Goal: Task Accomplishment & Management: Manage account settings

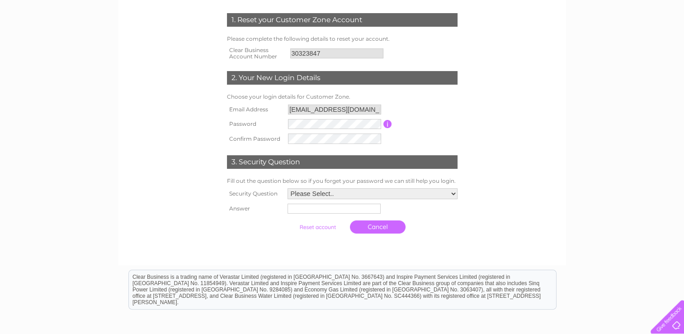
scroll to position [136, 0]
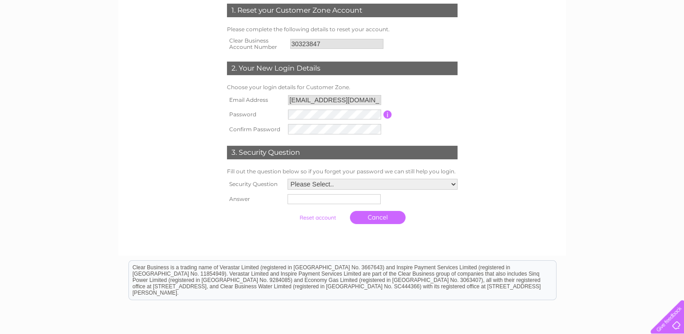
click at [300, 120] on td at bounding box center [335, 114] width 98 height 14
click at [310, 184] on select "Please Select.. In what town or city was your first job? In what town or city d…" at bounding box center [373, 185] width 170 height 11
select select "3"
click at [287, 179] on select "Please Select.. In what town or city was your first job? In what town or city d…" at bounding box center [372, 185] width 171 height 12
click at [311, 199] on input "text" at bounding box center [333, 200] width 93 height 10
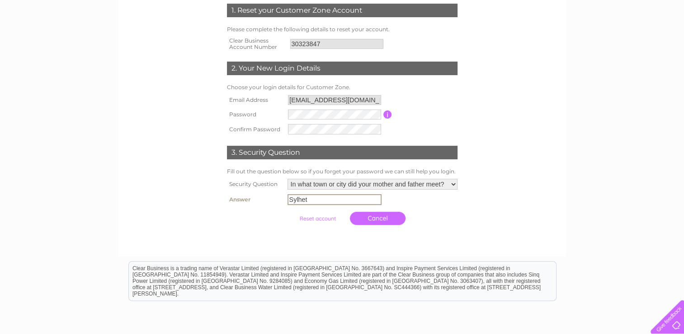
type input "Sylhet"
click at [322, 217] on input "submit" at bounding box center [318, 217] width 56 height 13
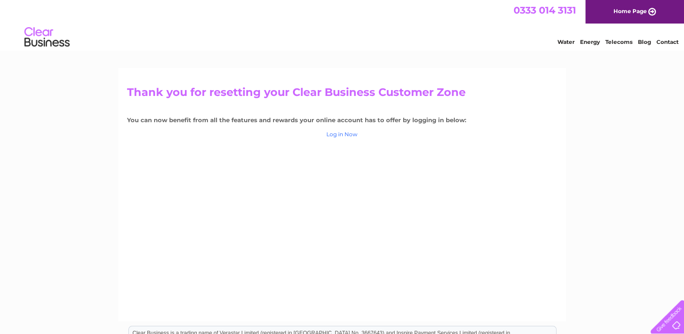
click at [334, 134] on link "Log in Now" at bounding box center [342, 134] width 31 height 7
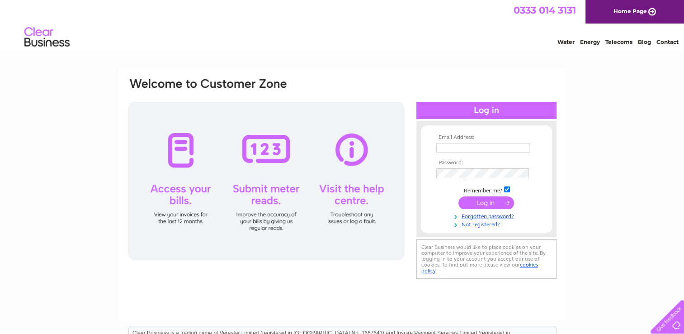
type input "Urbanasian24@gmail.com"
click at [490, 205] on input "submit" at bounding box center [487, 202] width 56 height 13
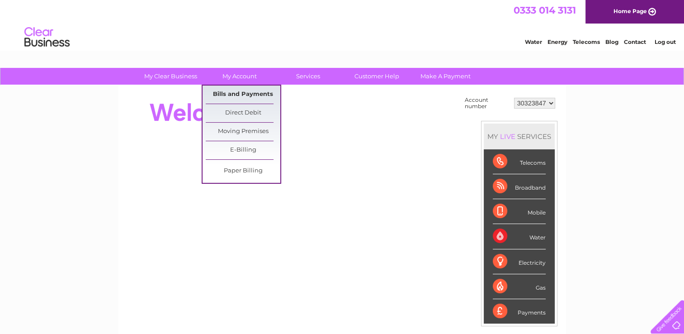
click at [249, 99] on link "Bills and Payments" at bounding box center [243, 94] width 75 height 18
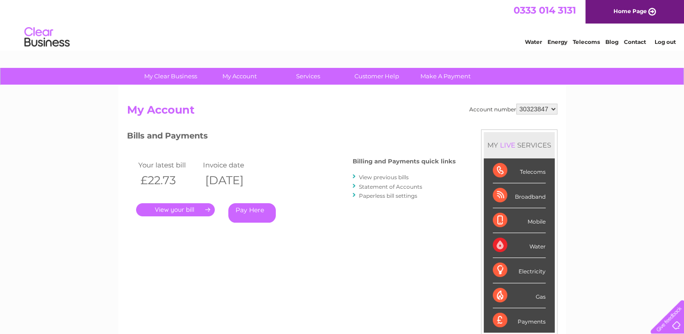
click at [189, 208] on link "." at bounding box center [175, 209] width 79 height 13
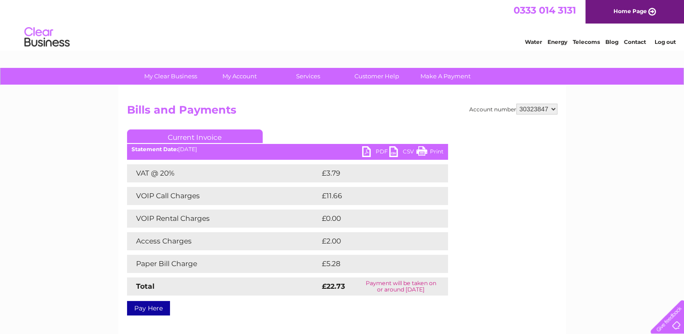
scroll to position [45, 0]
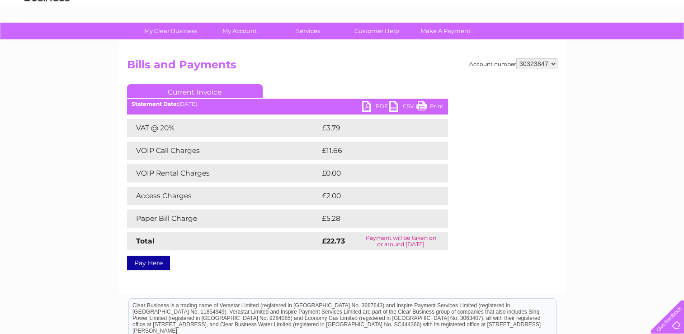
click at [379, 104] on link "PDF" at bounding box center [375, 107] width 27 height 13
